Goal: Task Accomplishment & Management: Use online tool/utility

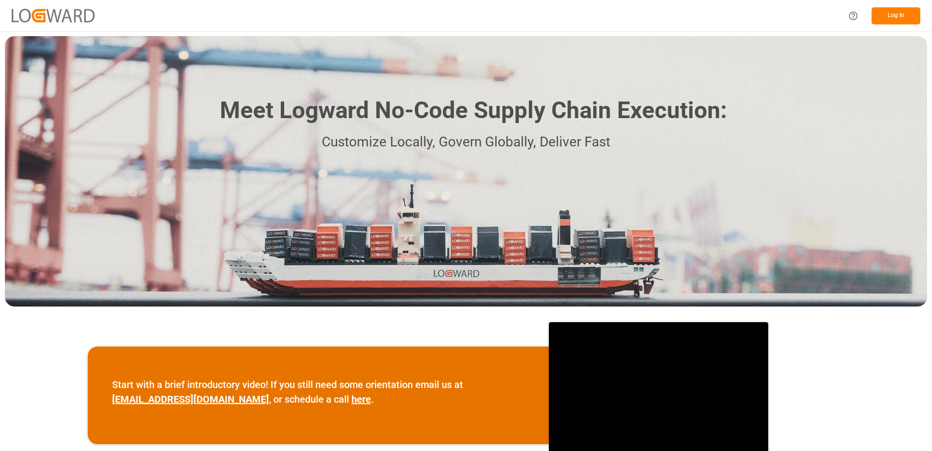
click at [887, 19] on button "Log In" at bounding box center [896, 15] width 49 height 17
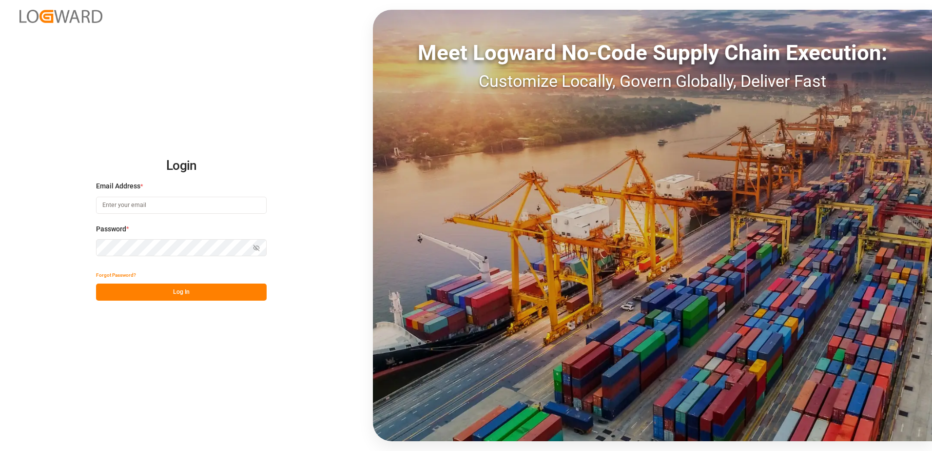
type input "[EMAIL_ADDRESS][DOMAIN_NAME]"
click at [149, 291] on button "Log In" at bounding box center [181, 291] width 171 height 17
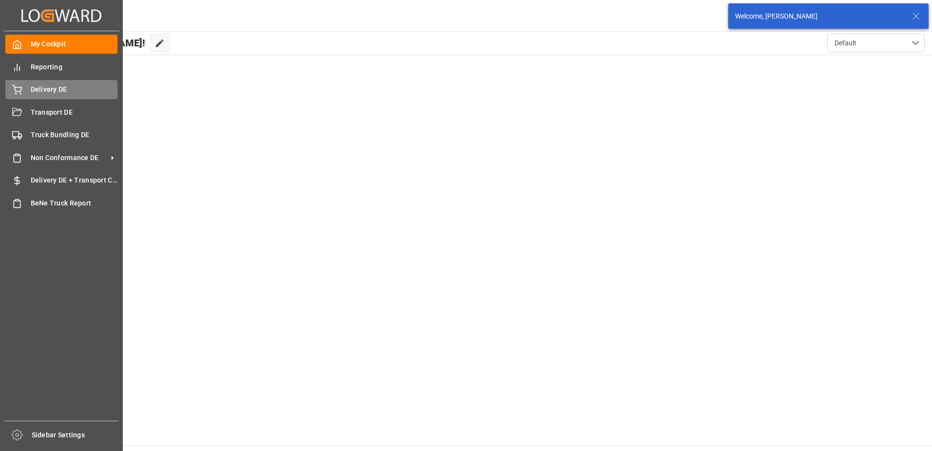
click at [22, 92] on div "Delivery DE Delivery DE" at bounding box center [61, 89] width 112 height 19
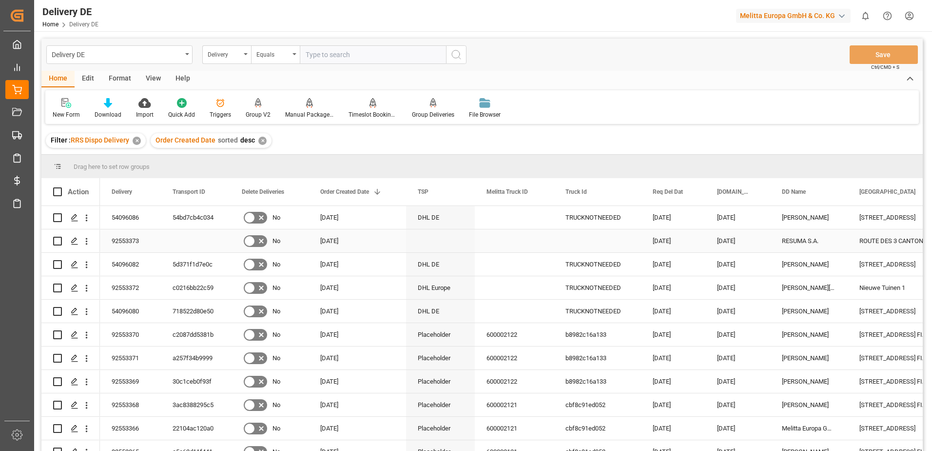
click at [58, 241] on input "Press Space to toggle row selection (unchecked)" at bounding box center [57, 240] width 9 height 9
checkbox input "true"
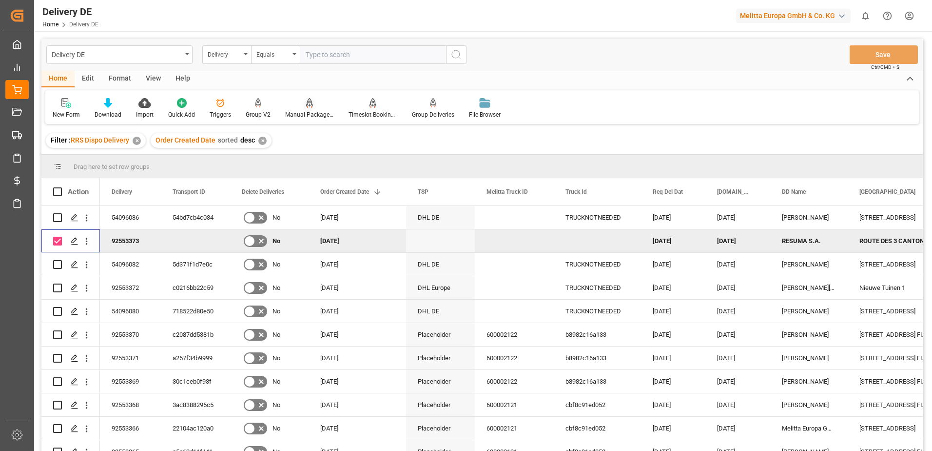
click at [304, 111] on div "Manual Package TypeDetermination" at bounding box center [309, 114] width 49 height 9
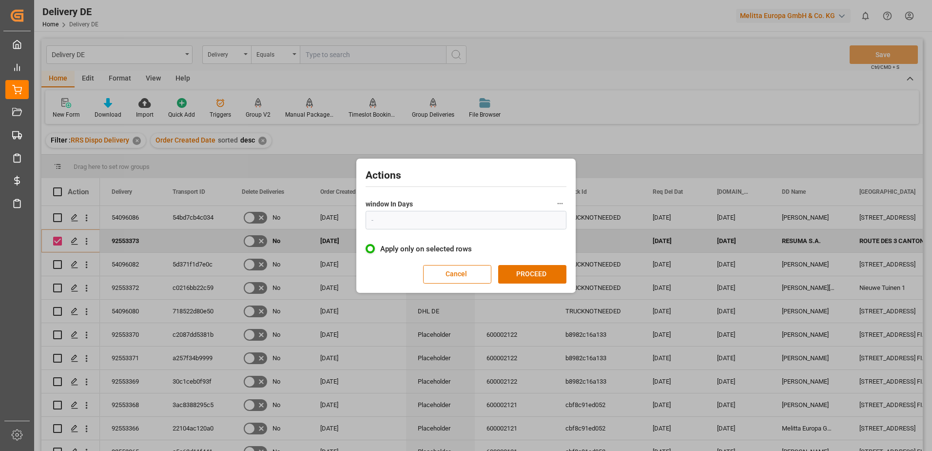
type input "1"
click at [528, 272] on button "PROCEED" at bounding box center [532, 274] width 68 height 19
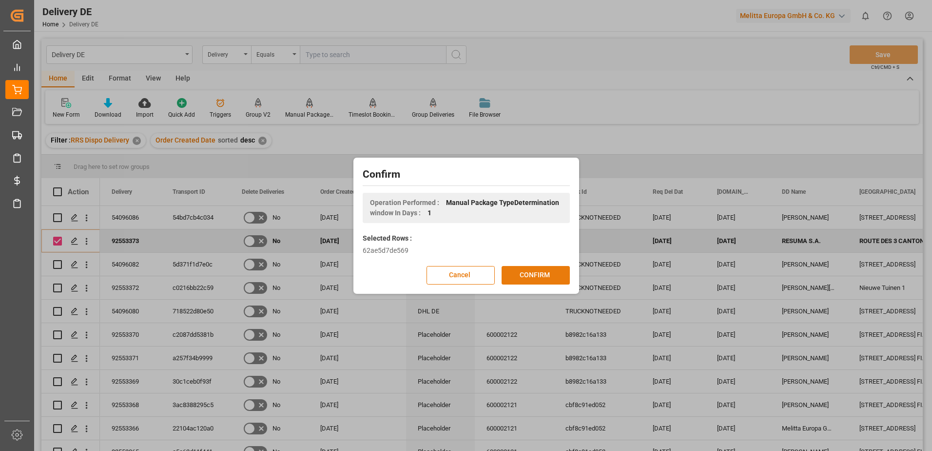
click at [523, 274] on button "CONFIRM" at bounding box center [536, 275] width 68 height 19
